Goal: Check status

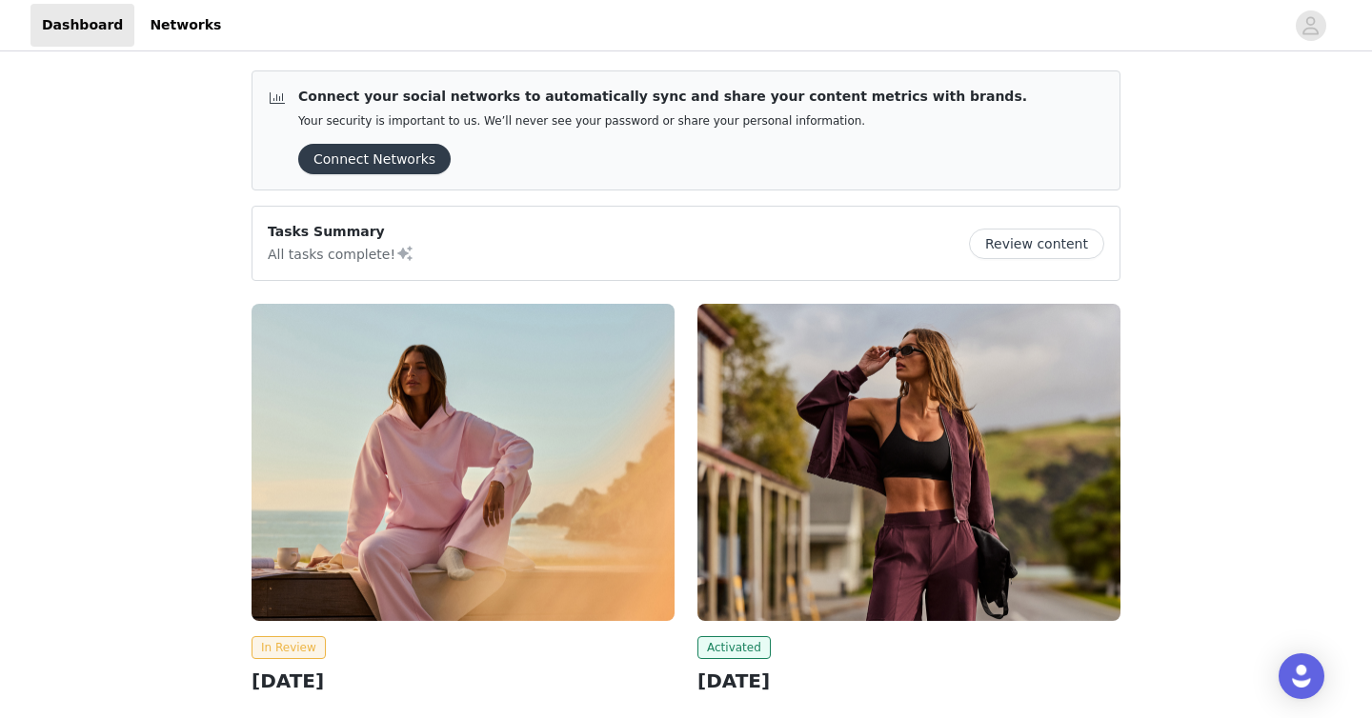
scroll to position [260, 0]
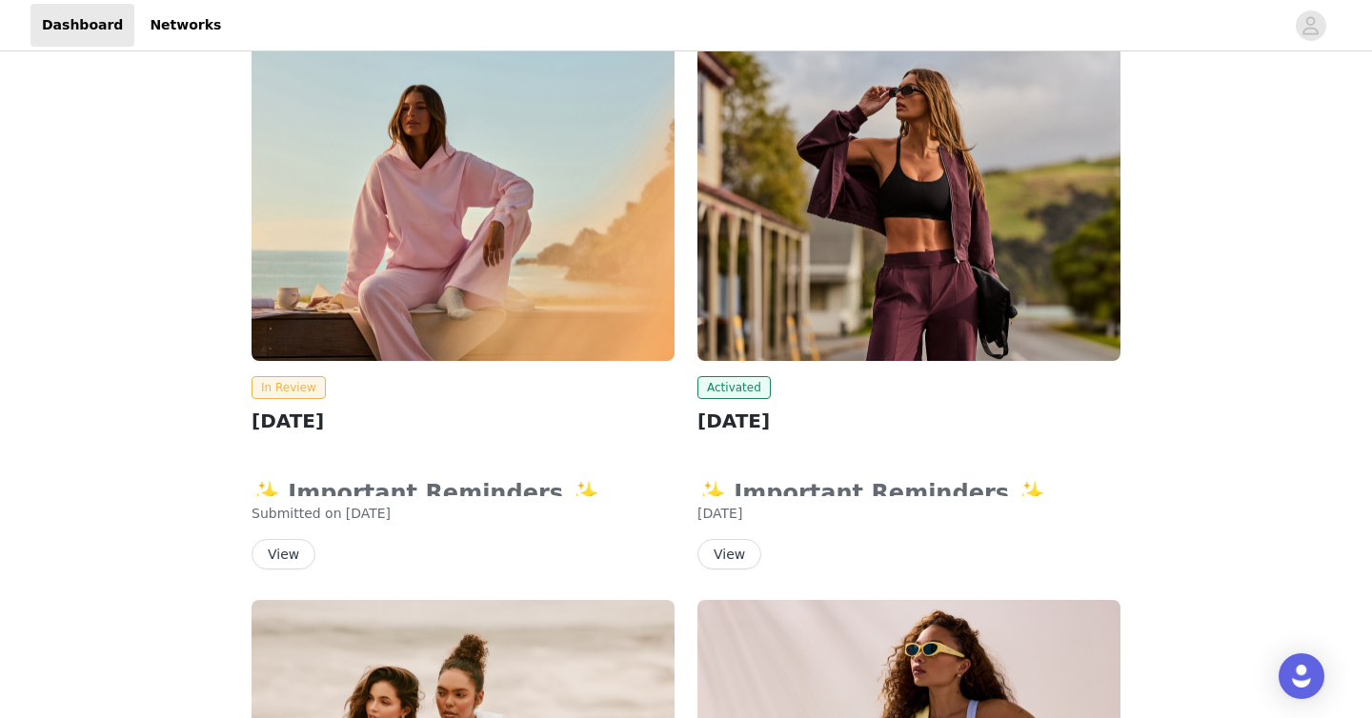
click at [740, 554] on button "View" at bounding box center [729, 554] width 64 height 30
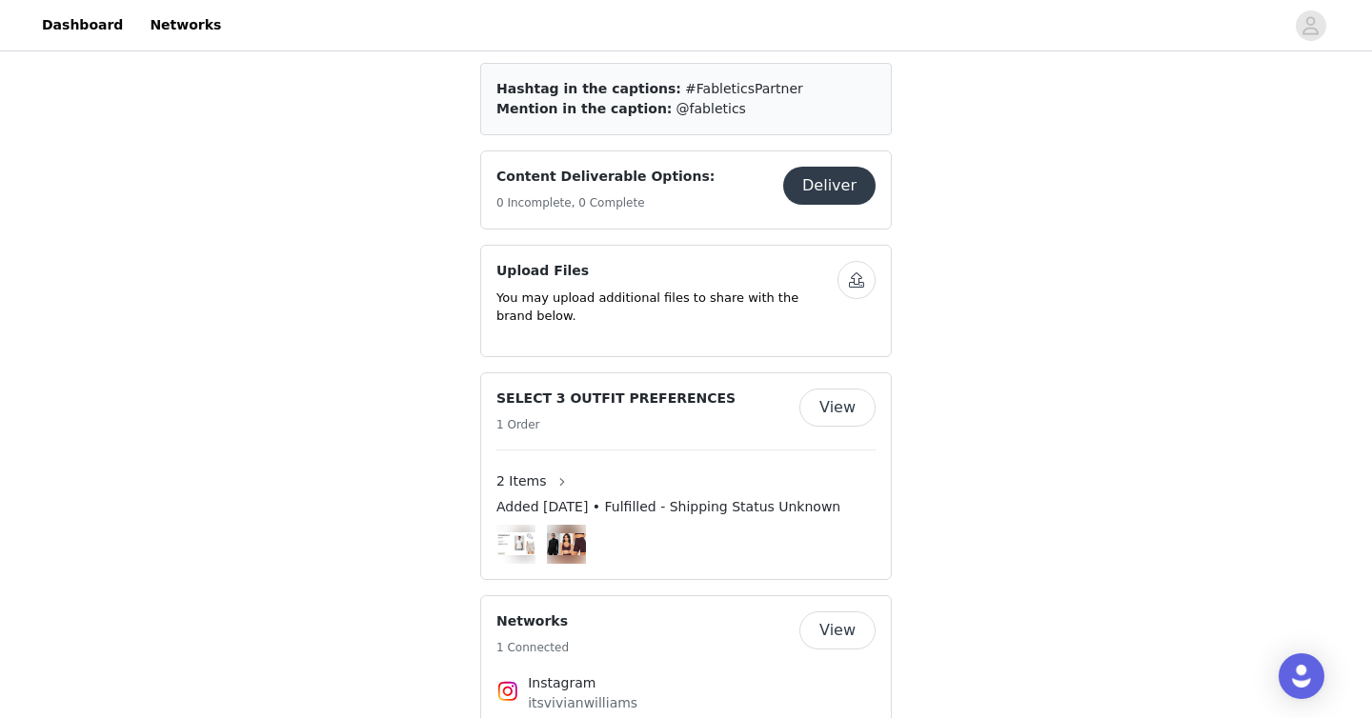
scroll to position [1042, 0]
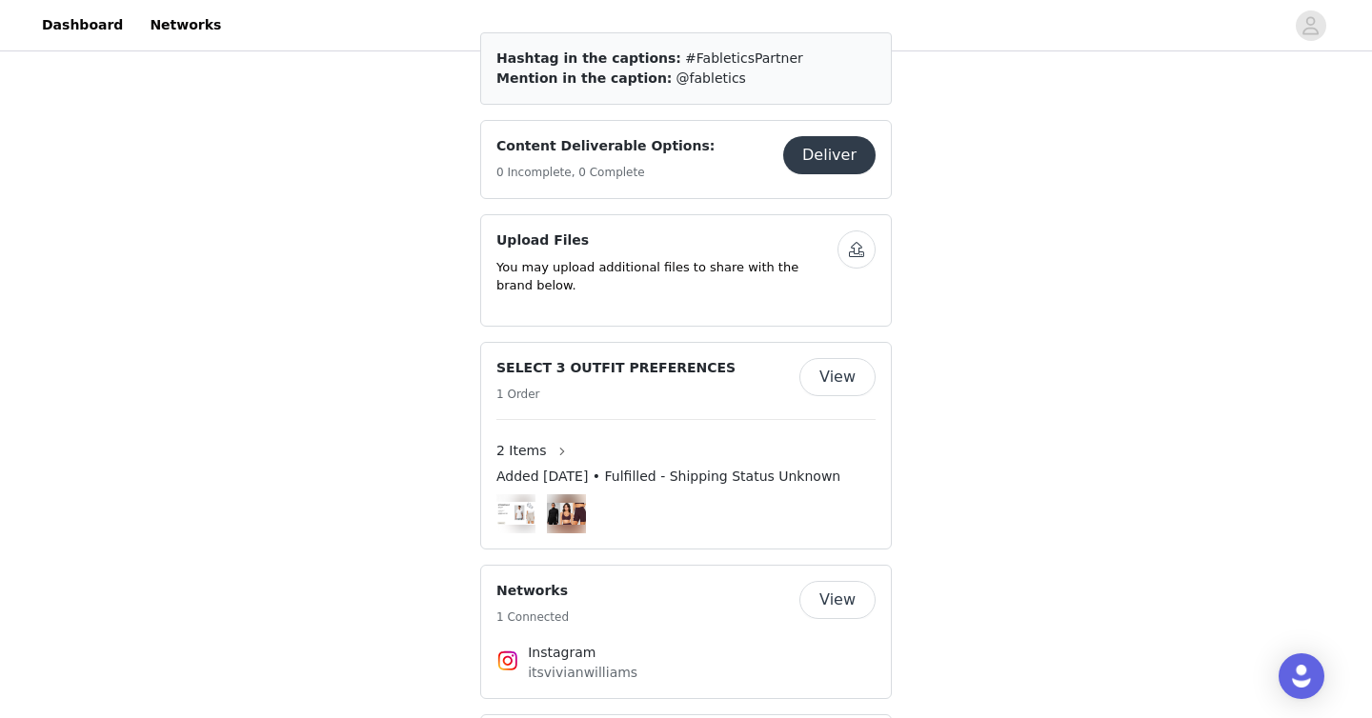
click at [847, 358] on button "View" at bounding box center [837, 377] width 76 height 38
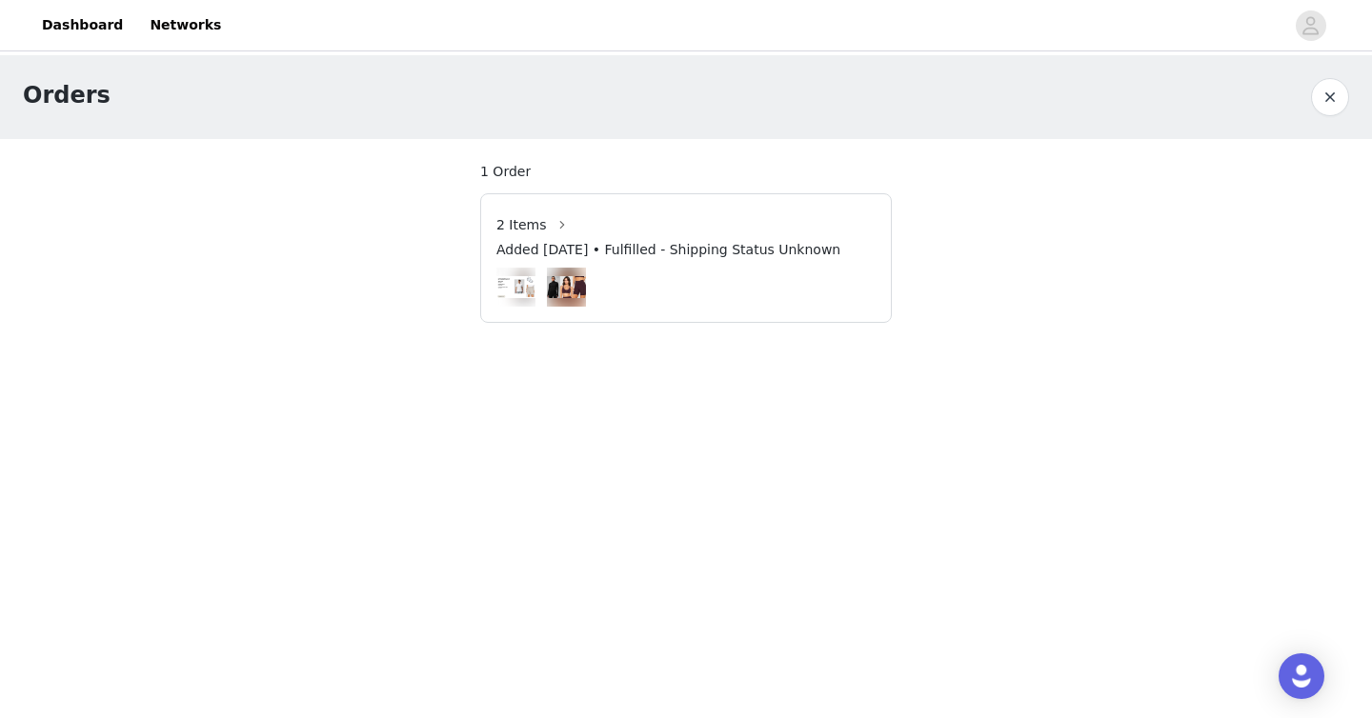
click at [562, 283] on img at bounding box center [566, 287] width 39 height 22
click at [523, 228] on span "2 Items" at bounding box center [521, 225] width 50 height 20
click at [553, 224] on button "button" at bounding box center [562, 225] width 30 height 30
